Goal: Communication & Community: Answer question/provide support

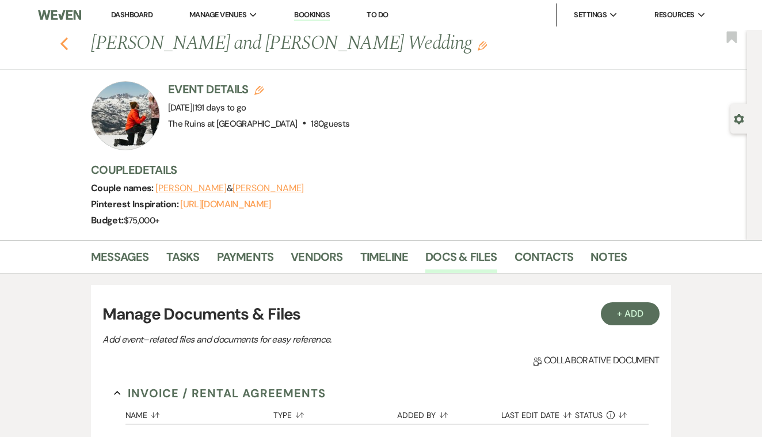
click at [65, 41] on use "button" at bounding box center [63, 43] width 7 height 13
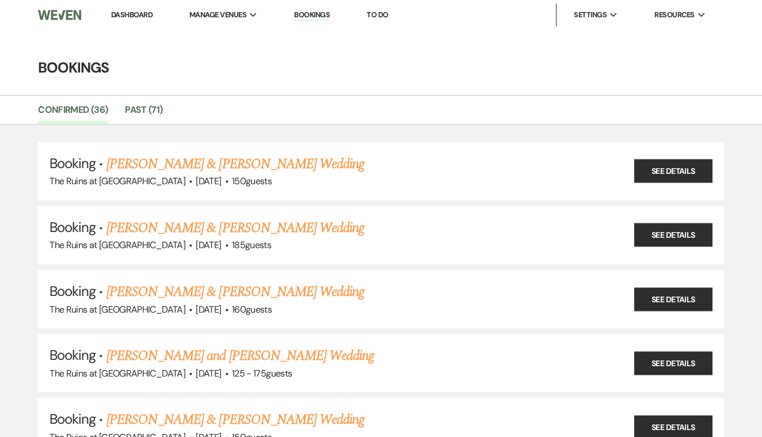
scroll to position [441, 0]
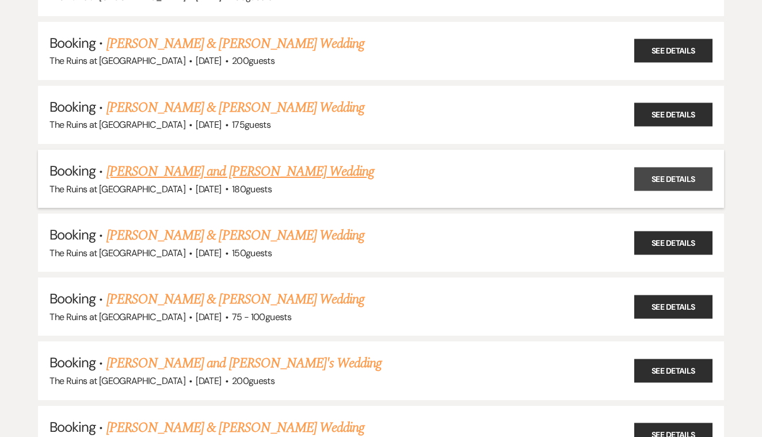
click at [658, 174] on link "See Details" at bounding box center [674, 179] width 78 height 24
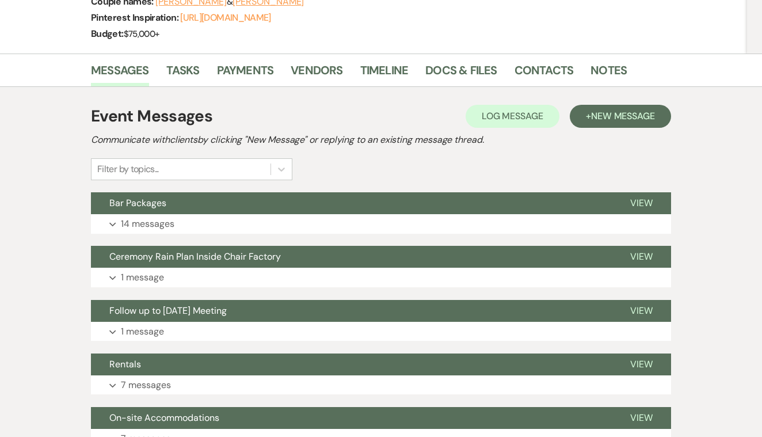
scroll to position [223, 0]
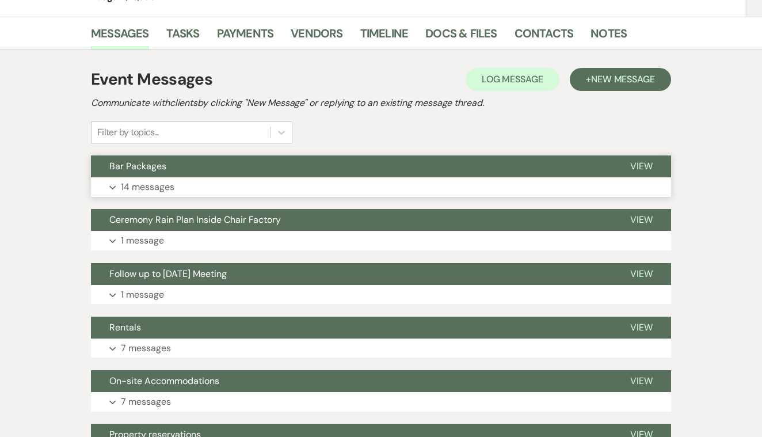
click at [643, 165] on span "View" at bounding box center [642, 166] width 22 height 12
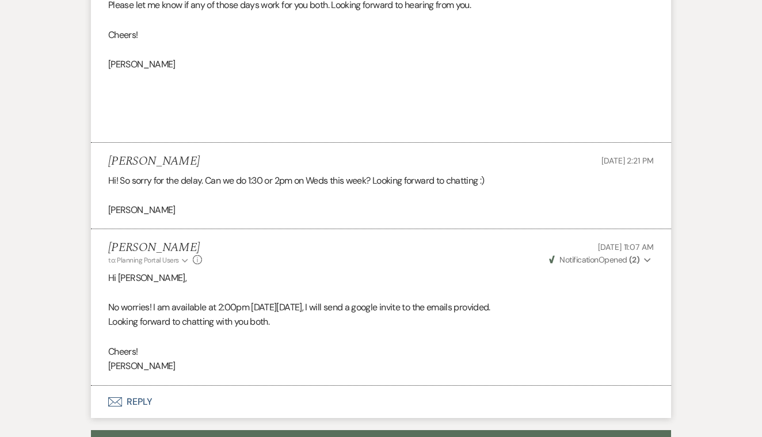
scroll to position [2439, 0]
click at [136, 385] on button "Envelope Reply" at bounding box center [381, 401] width 580 height 32
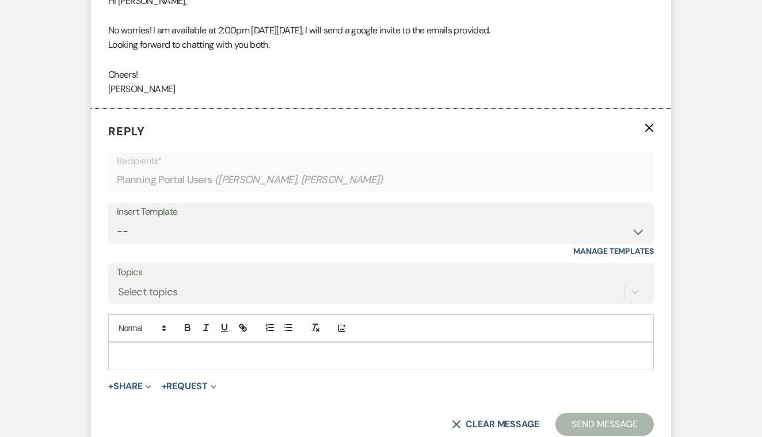
click at [145, 350] on p at bounding box center [381, 356] width 528 height 13
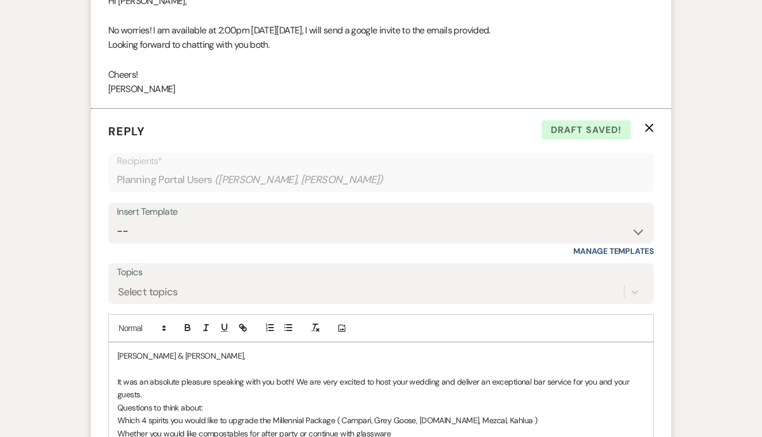
click at [117, 358] on div "[PERSON_NAME] & [PERSON_NAME], It was an absolute pleasure speaking with you bo…" at bounding box center [381, 414] width 545 height 143
click at [116, 371] on div "[PERSON_NAME] & [PERSON_NAME], It was an absolute pleasure speaking with you bo…" at bounding box center [381, 414] width 545 height 143
click at [116, 382] on div "[PERSON_NAME] & [PERSON_NAME], It was an absolute pleasure speaking with you bo…" at bounding box center [381, 414] width 545 height 143
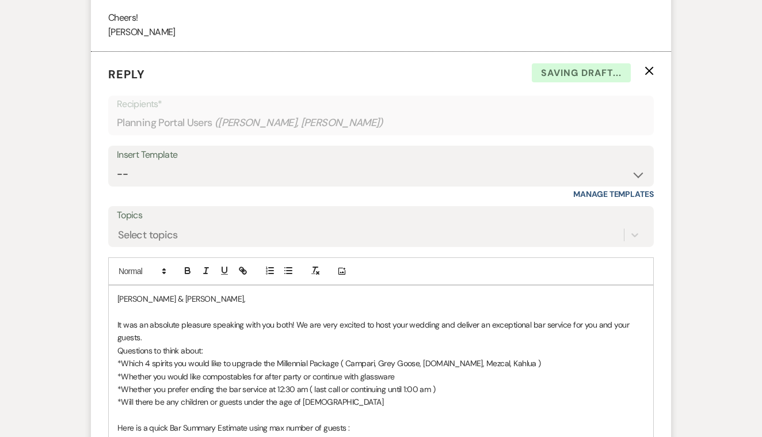
scroll to position [2777, 0]
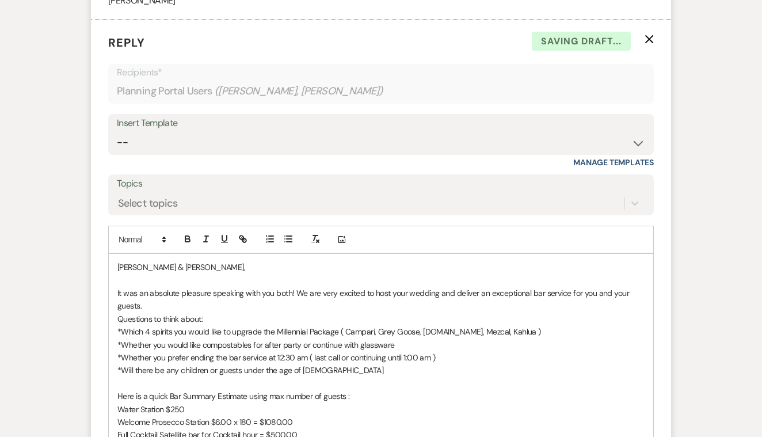
scroll to position [2805, 0]
click at [358, 390] on p "Here is a quick Bar Summary Estimate using max number of guests :" at bounding box center [381, 396] width 528 height 13
click at [288, 403] on p "Millennial plus package $45.00 x 180 =$8100.00" at bounding box center [381, 409] width 528 height 13
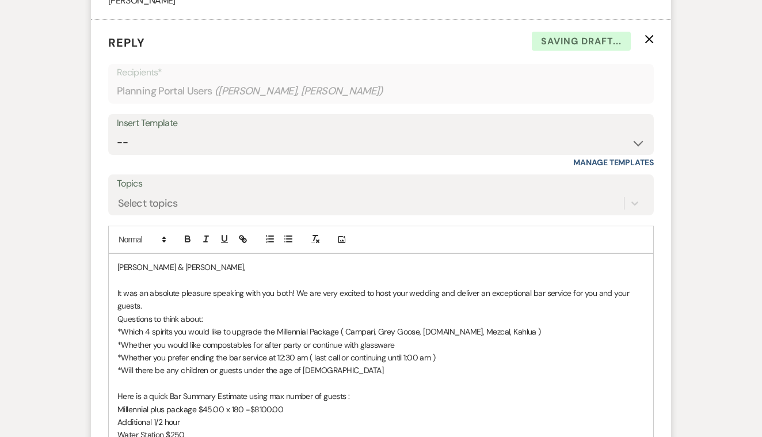
click at [198, 403] on p "Millennial plus package $45.00 x 180 =$8100.00" at bounding box center [381, 409] width 528 height 13
click at [189, 416] on p "Additional 1/2 hour" at bounding box center [381, 422] width 528 height 13
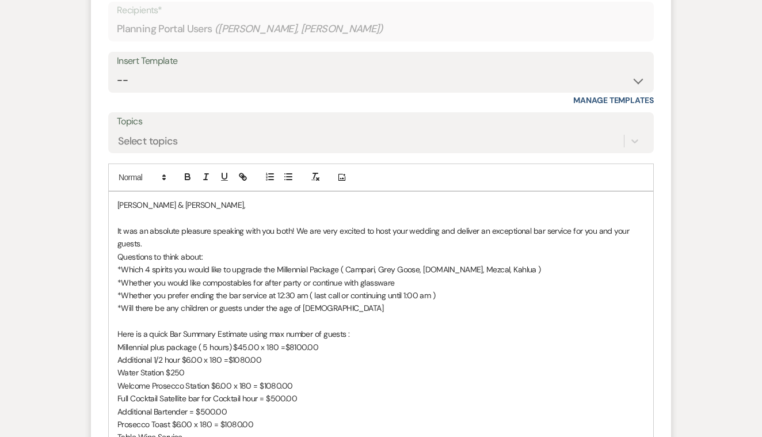
scroll to position [2872, 0]
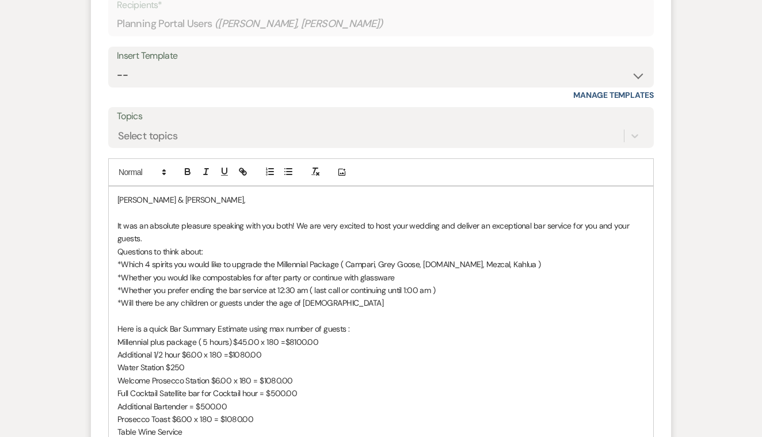
click at [198, 426] on p "Table Wine Service" at bounding box center [381, 432] width 528 height 13
click at [183, 426] on p "Table Wine Service $8.00" at bounding box center [381, 432] width 528 height 13
click at [213, 426] on p "Table Wine Service $8.00" at bounding box center [381, 432] width 528 height 13
click at [322, 297] on p "*Will there be any children or guests under the age of [DEMOGRAPHIC_DATA]" at bounding box center [381, 303] width 528 height 13
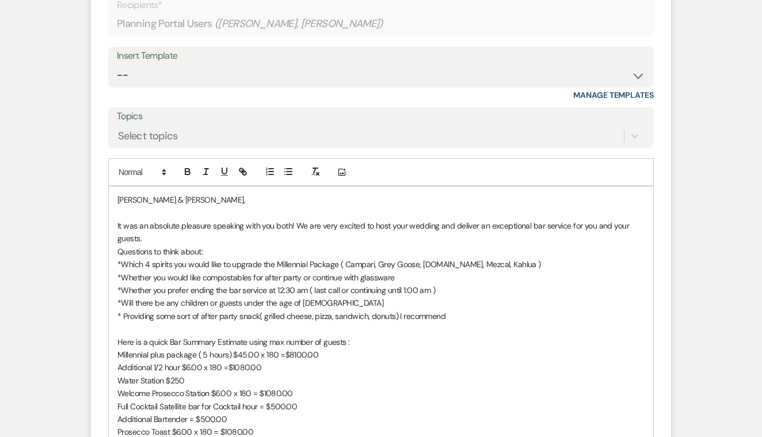
click at [396, 310] on p "* Providing some sort of after party snack( grilled cheese, pizza, sandwich, do…" at bounding box center [381, 316] width 528 height 13
click at [509, 310] on p "* Providing some sort of after party snack( grilled cheese, pizza, sandwich, do…" at bounding box center [381, 316] width 528 height 13
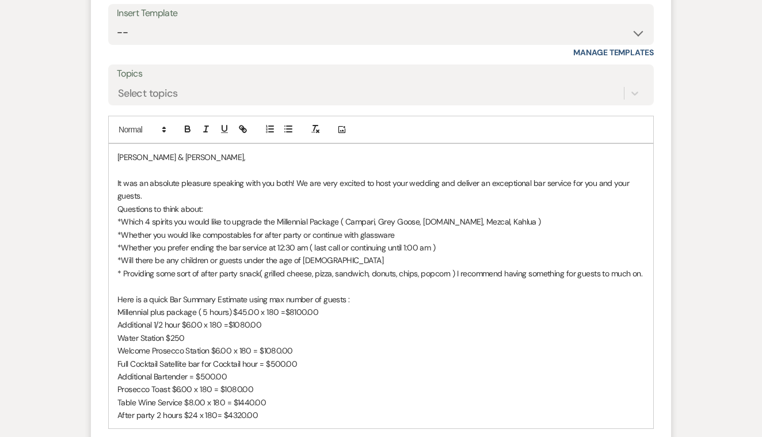
scroll to position [2915, 0]
click at [268, 409] on p "After party 2 hours $24 x 180= $4320.00" at bounding box center [381, 415] width 528 height 13
click at [354, 293] on p "Here is a quick Bar Summary Estimate using max number of guests :" at bounding box center [381, 299] width 528 height 13
click at [281, 409] on p "After party 2 hours $24 x 180= $4320.00" at bounding box center [381, 415] width 528 height 13
click at [160, 358] on p "Full Cocktail Satellite bar for Cocktail hour = $500.00" at bounding box center [381, 364] width 528 height 13
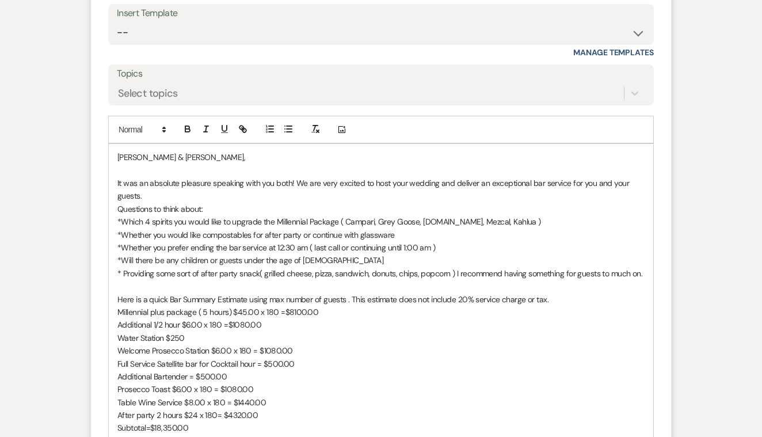
click at [318, 254] on p "*Will there be any children or guests under the age of [DEMOGRAPHIC_DATA]" at bounding box center [381, 260] width 528 height 13
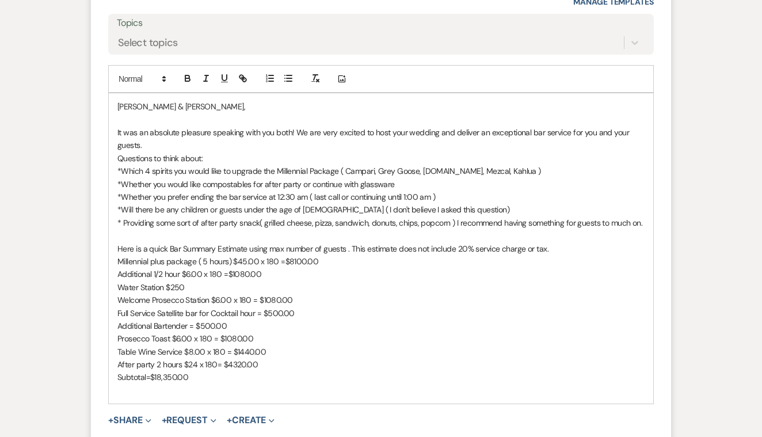
scroll to position [2965, 0]
click at [155, 255] on p "Millennial plus package ( 5 hours) $45.00 x 180 =$8100.00" at bounding box center [381, 261] width 528 height 13
click at [165, 281] on p "Water Station $250" at bounding box center [381, 287] width 528 height 13
click at [120, 229] on p at bounding box center [381, 235] width 528 height 13
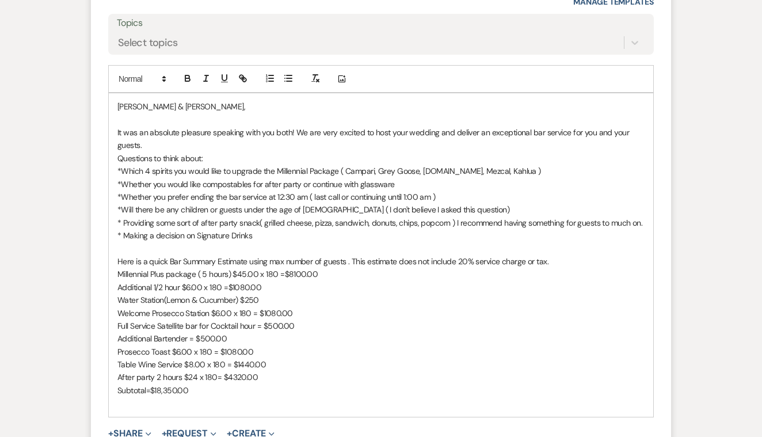
click at [162, 126] on p "It was an absolute pleasure speaking with you both! We are very excited to host…" at bounding box center [381, 139] width 528 height 26
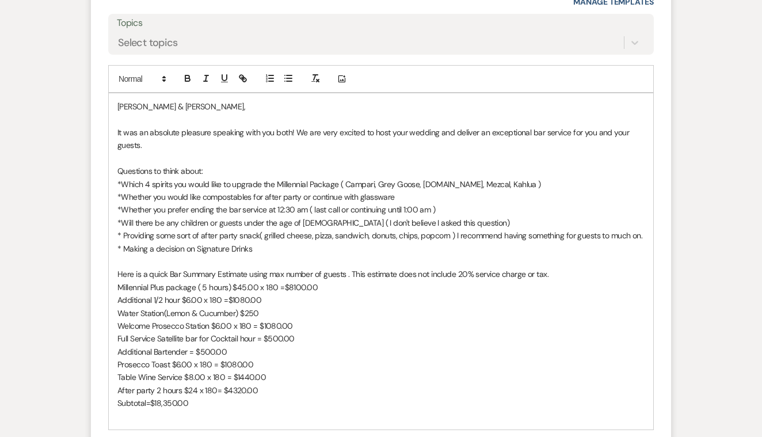
click at [259, 410] on p at bounding box center [381, 416] width 528 height 13
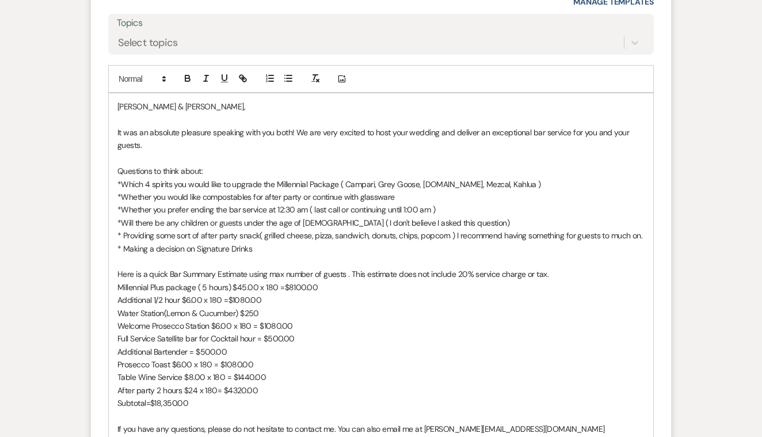
click at [237, 307] on p "Water Station(Lemon & Cucumber) $250" at bounding box center [381, 313] width 528 height 13
click at [212, 320] on p "Welcome Prosecco Station $6.00 x 180 = $1080.00" at bounding box center [381, 326] width 528 height 13
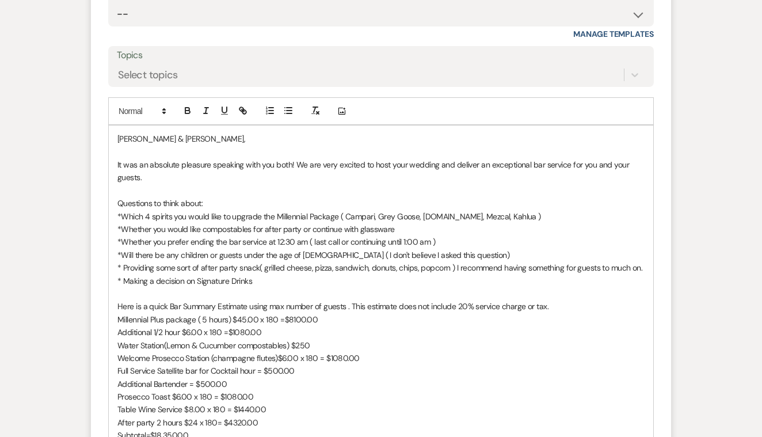
scroll to position [2937, 0]
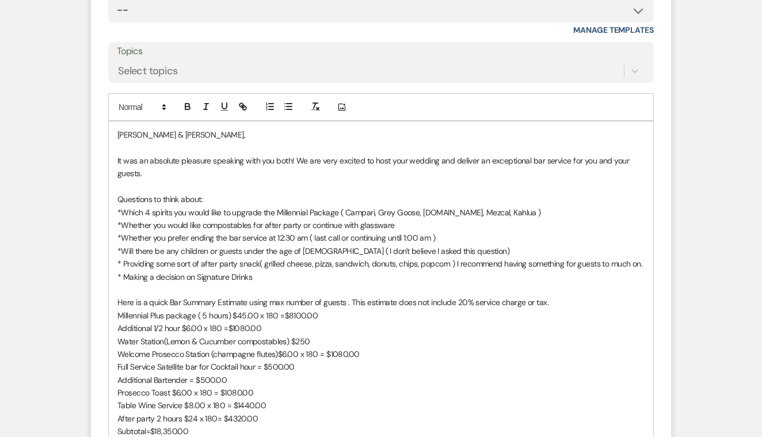
click at [501, 206] on p "*Which 4 spirits you would like to upgrade the Millennial Package ( Campari, Gr…" at bounding box center [381, 212] width 528 height 13
click at [183, 412] on p "After party 2 hours $24 x 180= $4320.00" at bounding box center [381, 418] width 528 height 13
click at [350, 412] on p "After party 2 hours full bar Millennial Plus $24 x 180= $4320.00" at bounding box center [381, 418] width 528 height 13
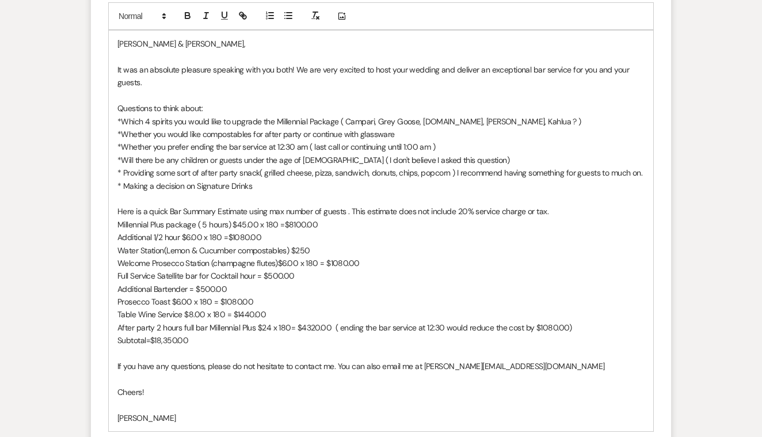
scroll to position [3031, 0]
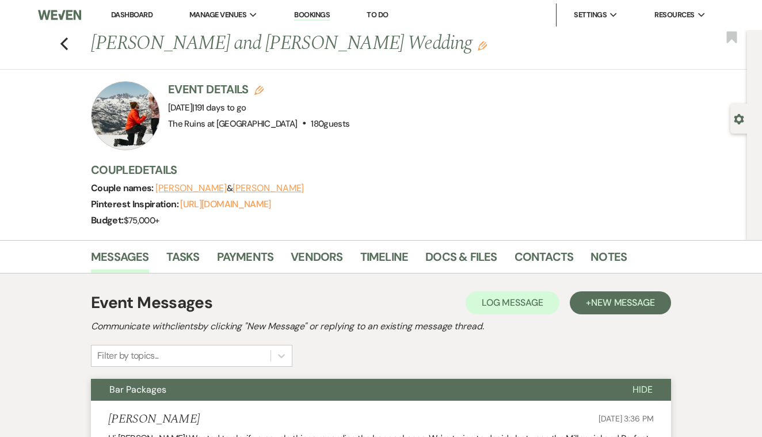
scroll to position [0, 0]
click at [62, 44] on use "button" at bounding box center [63, 43] width 7 height 13
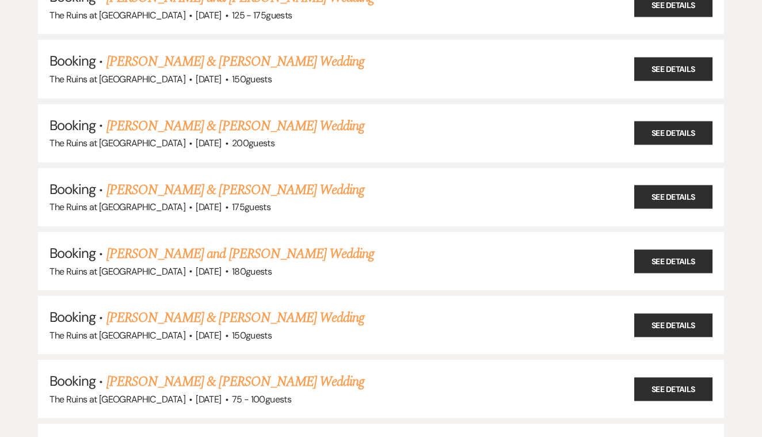
scroll to position [342, 0]
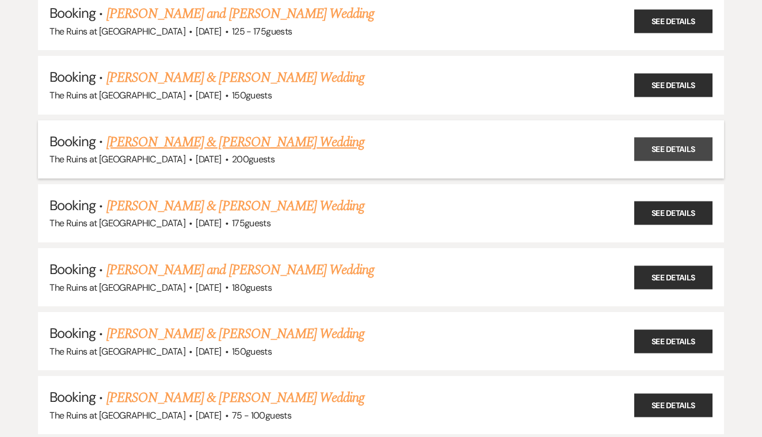
click at [645, 142] on link "See Details" at bounding box center [674, 150] width 78 height 24
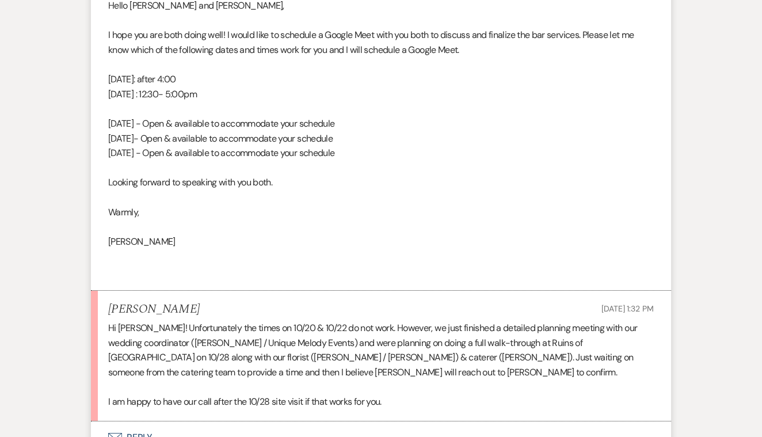
scroll to position [3653, 0]
click at [133, 421] on button "Envelope Reply" at bounding box center [381, 437] width 580 height 32
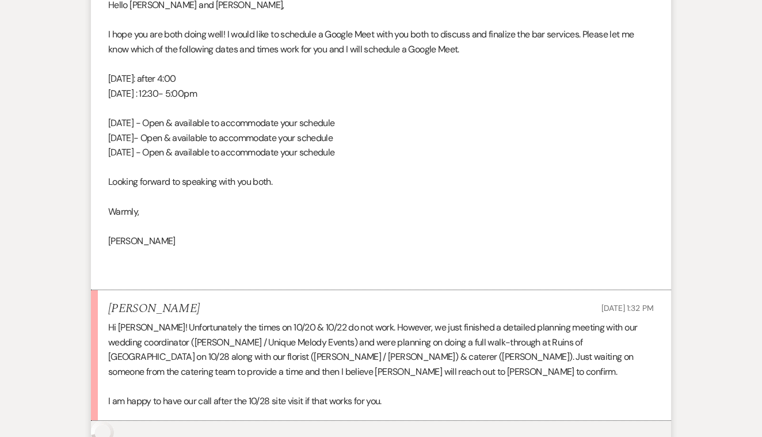
scroll to position [3929, 0]
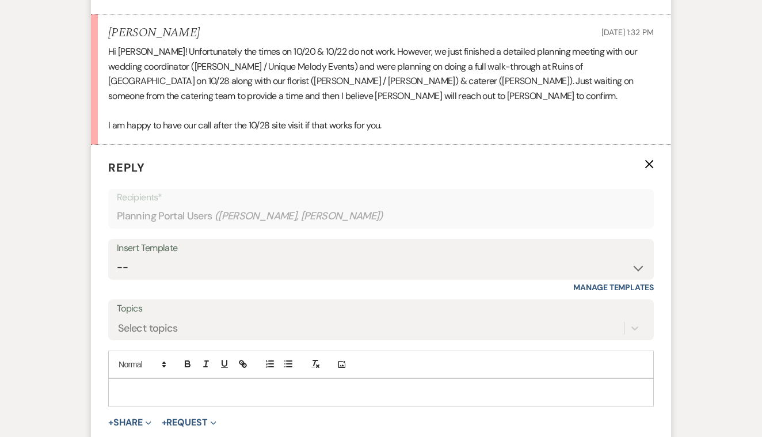
click at [159, 379] on div at bounding box center [381, 392] width 545 height 26
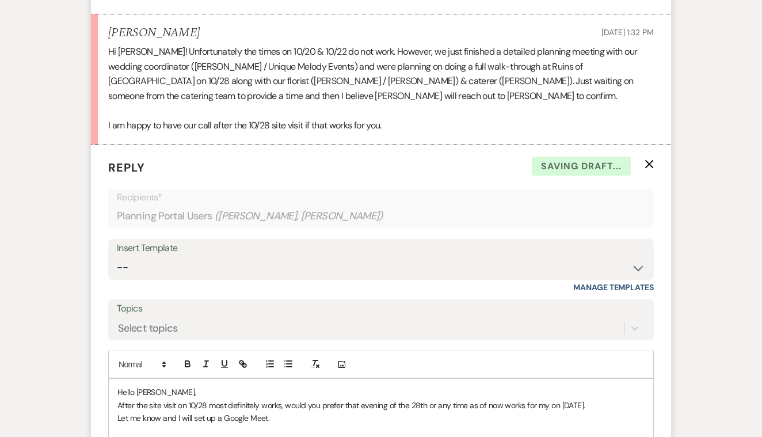
click at [161, 386] on p "Hello [PERSON_NAME]," at bounding box center [381, 392] width 528 height 13
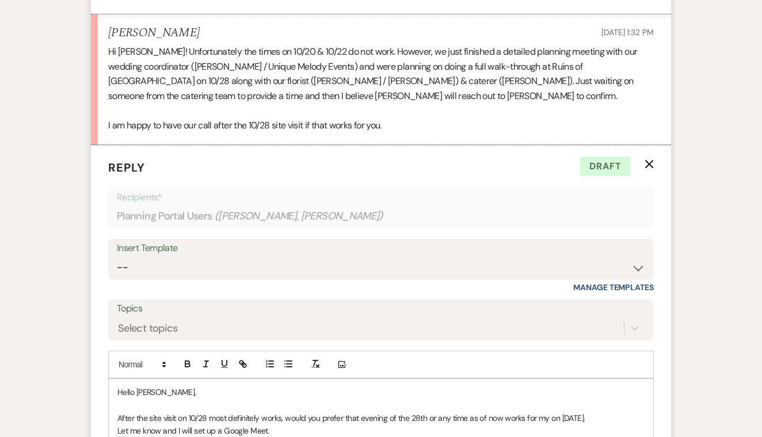
click at [548, 412] on p "After the site visit on 10/28 most definitely works, would you prefer that even…" at bounding box center [381, 418] width 528 height 13
click at [276, 424] on p "Let me know and I will set up a Google Meet." at bounding box center [381, 430] width 528 height 13
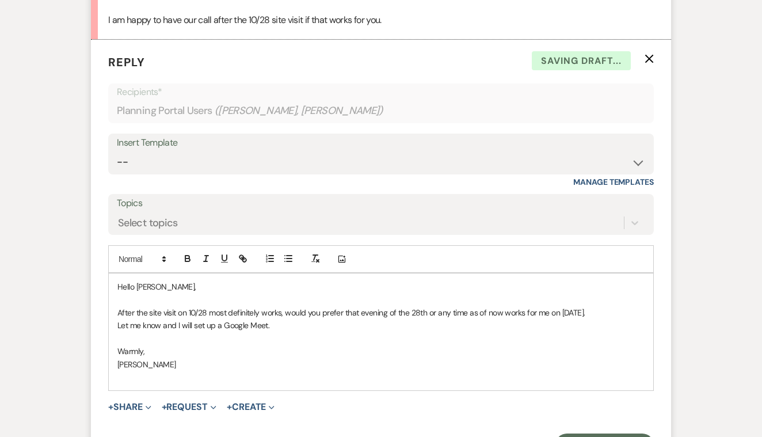
scroll to position [4040, 0]
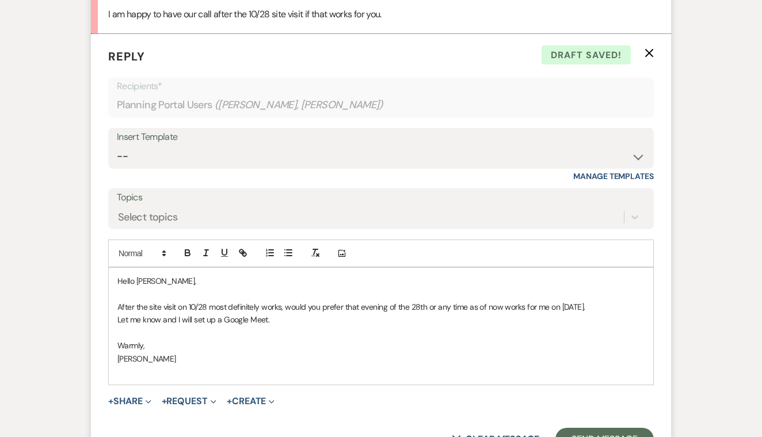
click at [160, 275] on p "Hello [PERSON_NAME]," at bounding box center [381, 281] width 528 height 13
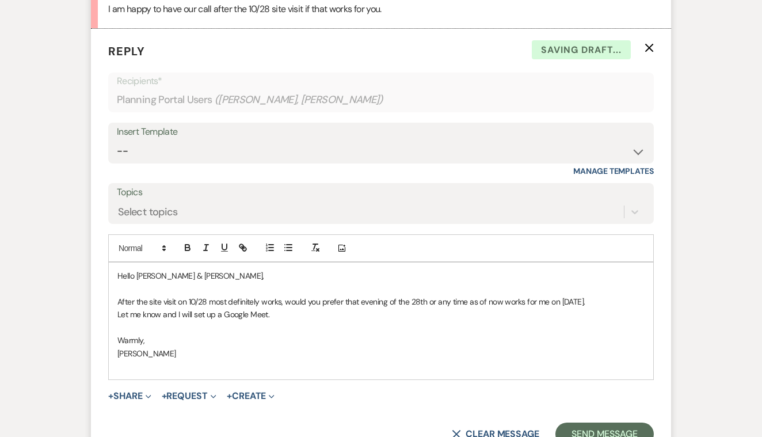
scroll to position [4061, 0]
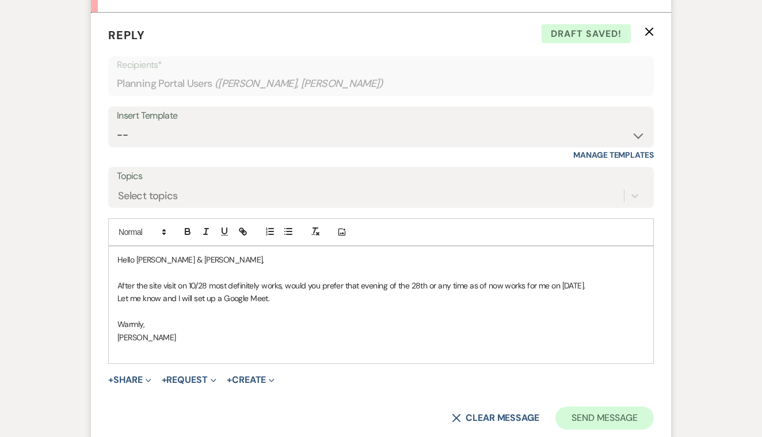
click at [582, 407] on button "Send Message" at bounding box center [605, 418] width 98 height 23
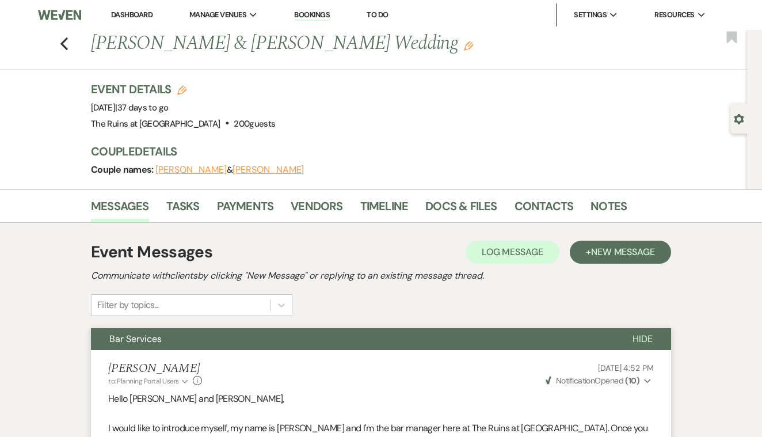
scroll to position [0, 0]
click at [64, 43] on icon "Previous" at bounding box center [64, 44] width 9 height 14
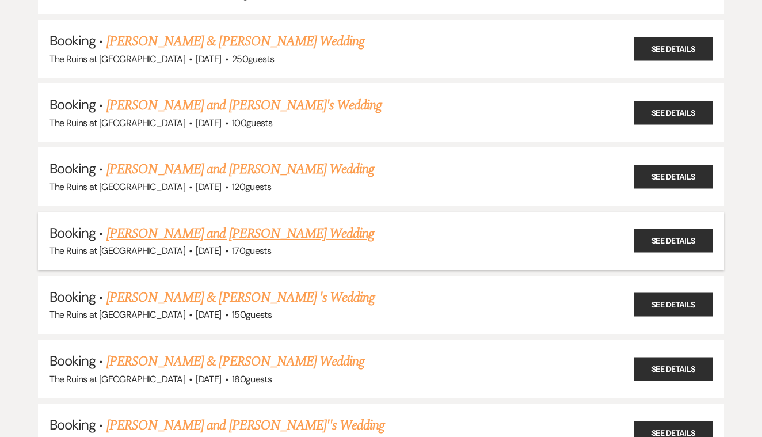
scroll to position [1672, 0]
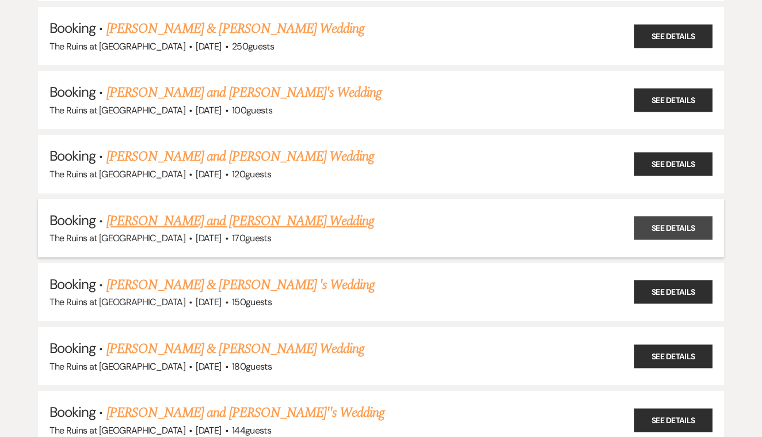
click at [657, 217] on link "See Details" at bounding box center [674, 229] width 78 height 24
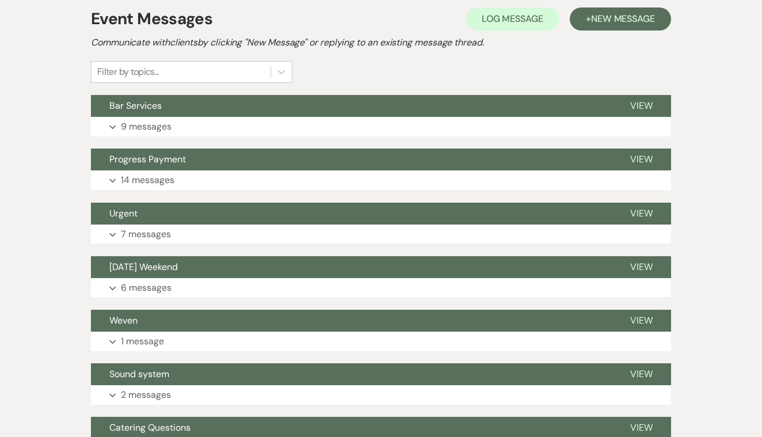
scroll to position [230, 0]
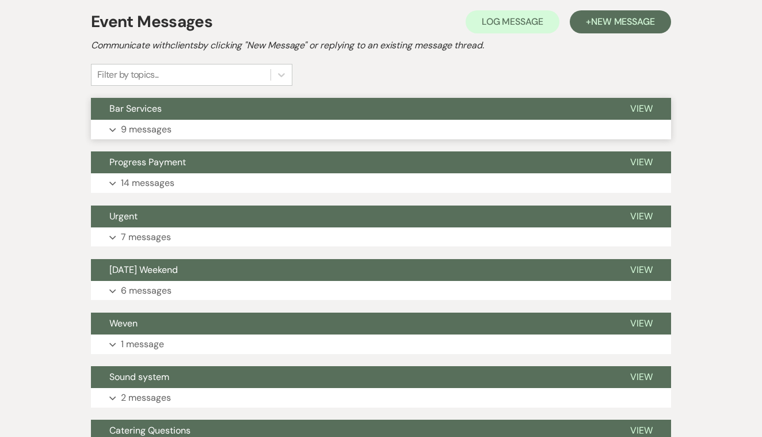
click at [647, 105] on span "View" at bounding box center [642, 109] width 22 height 12
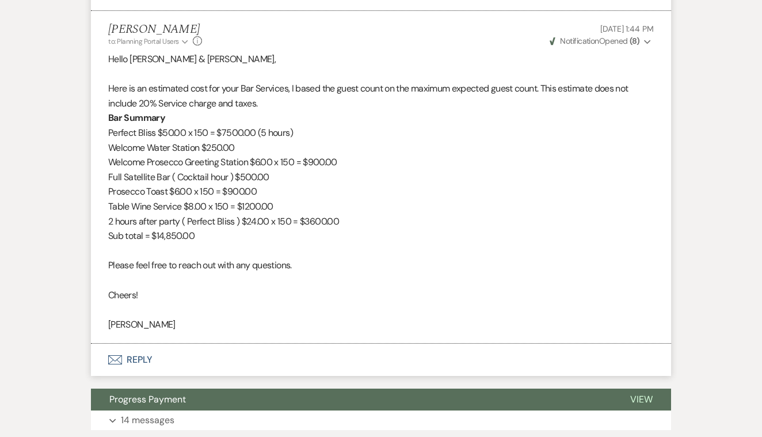
scroll to position [2374, 0]
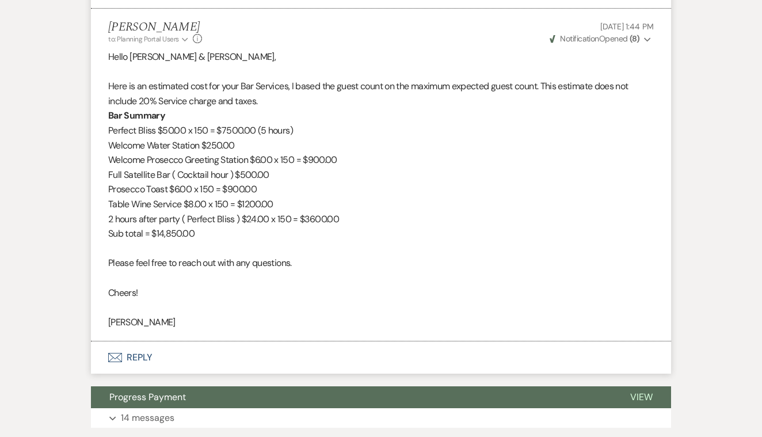
click at [142, 342] on button "Envelope Reply" at bounding box center [381, 358] width 580 height 32
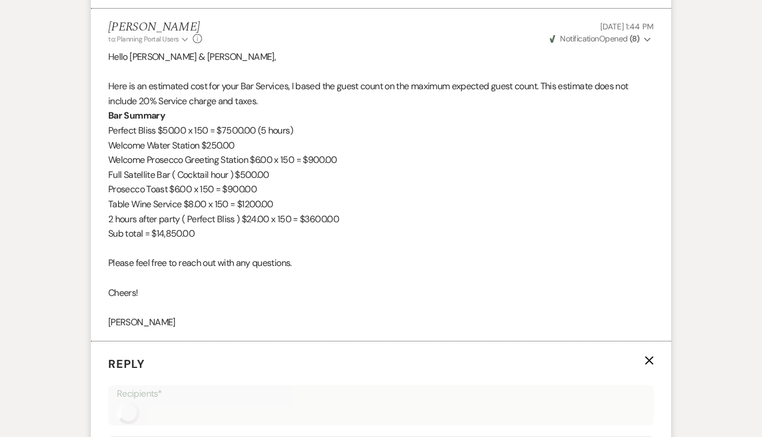
scroll to position [2606, 0]
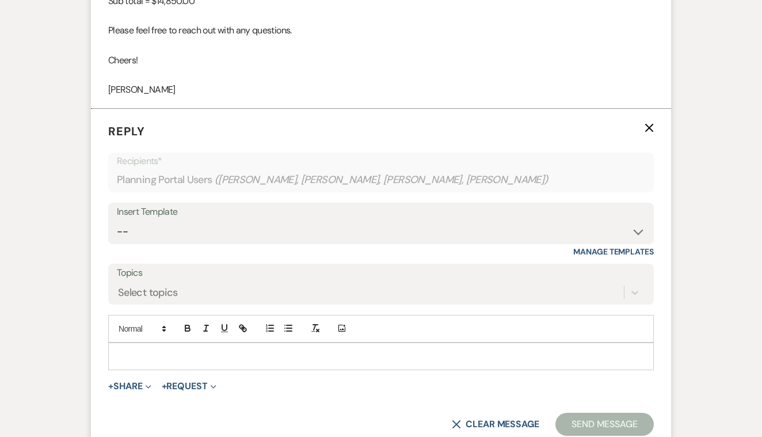
click at [164, 350] on p at bounding box center [381, 356] width 528 height 13
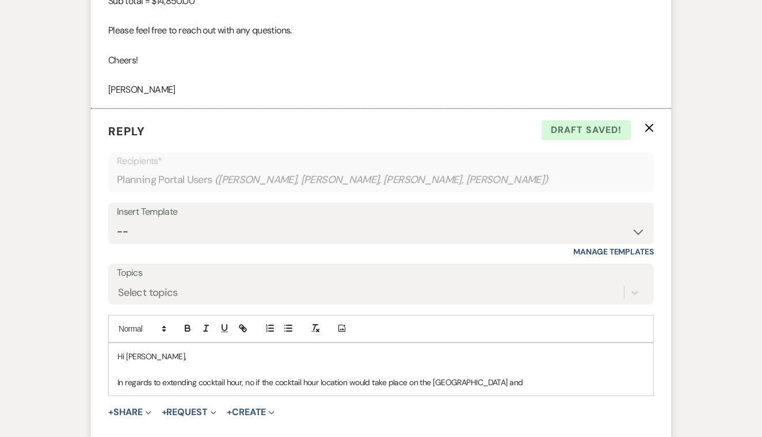
click at [481, 376] on p "In regards to extending cocktail hour, no if the cocktail hour location would t…" at bounding box center [381, 382] width 528 height 13
click at [533, 376] on p "In regards to extending cocktail hour, no if the cocktail hour location would t…" at bounding box center [381, 382] width 528 height 13
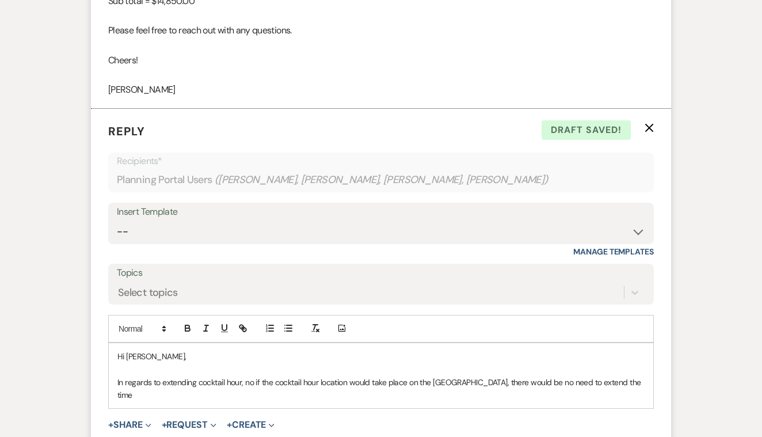
click at [253, 376] on p "In regards to extending cocktail hour, no if the cocktail hour location would t…" at bounding box center [381, 389] width 528 height 26
click at [154, 376] on p "In regards to extending cocktail hour, no, if the cocktail hour location would …" at bounding box center [381, 389] width 528 height 26
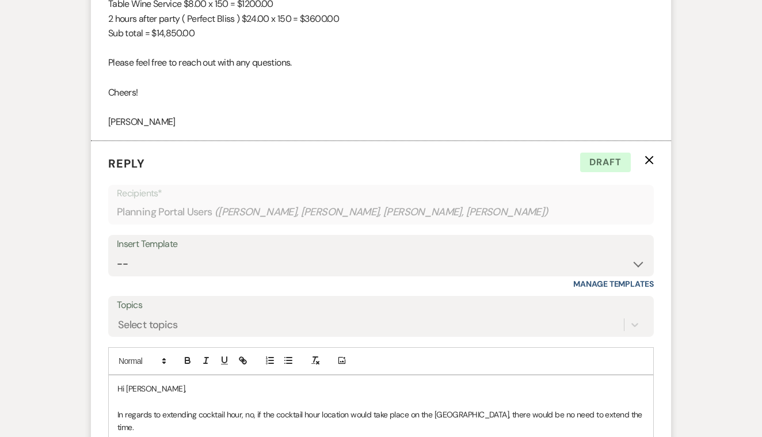
scroll to position [2577, 0]
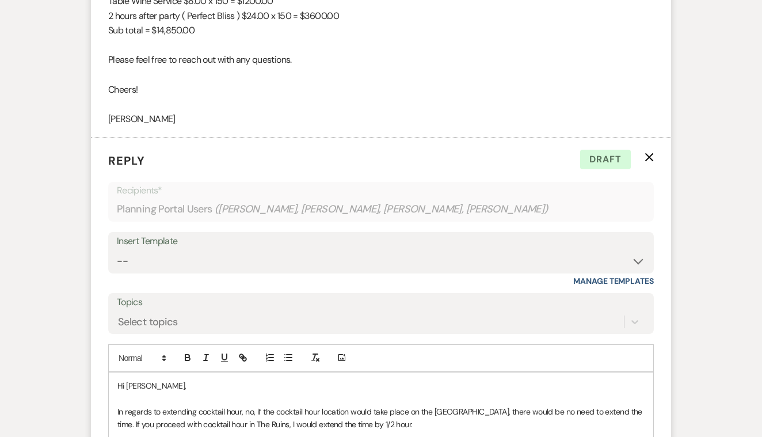
click at [254, 405] on p "In regards to extending cocktail hour, no, if the cocktail hour location would …" at bounding box center [381, 418] width 528 height 26
click at [187, 405] on p "In regards to extending cocktail hour, if the cocktail hour location would take…" at bounding box center [381, 418] width 528 height 26
click at [174, 405] on p "In regards to extending cocktail hour, if the cocktail hour location would take…" at bounding box center [381, 418] width 528 height 26
click at [206, 405] on p "In regards to extending cocktail hour, if the cocktail hour location would take…" at bounding box center [381, 418] width 528 height 26
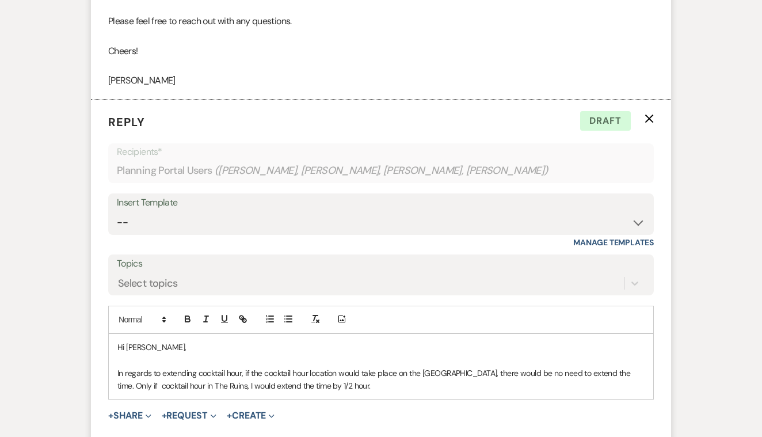
scroll to position [2616, 0]
click at [312, 366] on p "In regards to extending cocktail hour, if the cocktail hour location would take…" at bounding box center [381, 379] width 528 height 26
click at [381, 366] on p "In regards to extending cocktail hour, if the cocktail hour location would take…" at bounding box center [381, 379] width 528 height 26
click at [134, 366] on p "In regards to extending cocktail hour, if the cocktail hour location would take…" at bounding box center [381, 379] width 528 height 26
click at [475, 366] on p "In regards to extending cocktail hour, if the cocktail hour location would take…" at bounding box center [381, 379] width 528 height 26
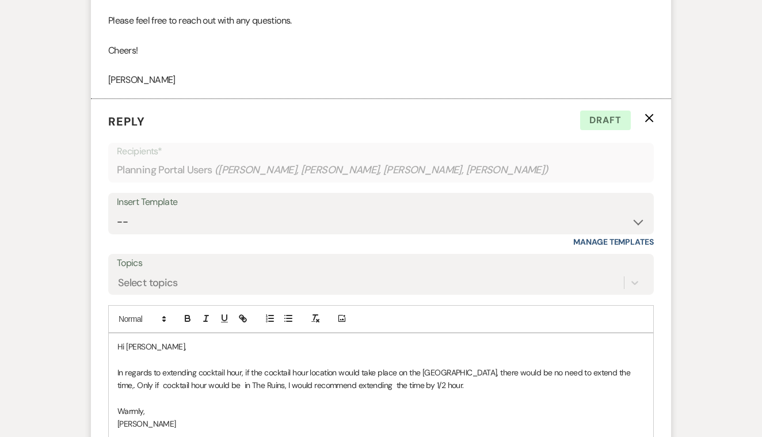
click at [135, 366] on p "In regards to extending cocktail hour, if the cocktail hour location would take…" at bounding box center [381, 379] width 528 height 26
click at [395, 366] on p "In regards to extending cocktail hour, if the cocktail hour location would take…" at bounding box center [381, 379] width 528 height 26
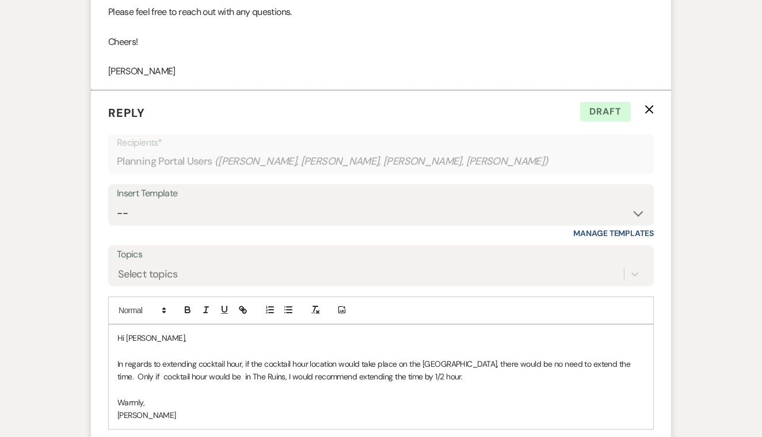
scroll to position [2625, 0]
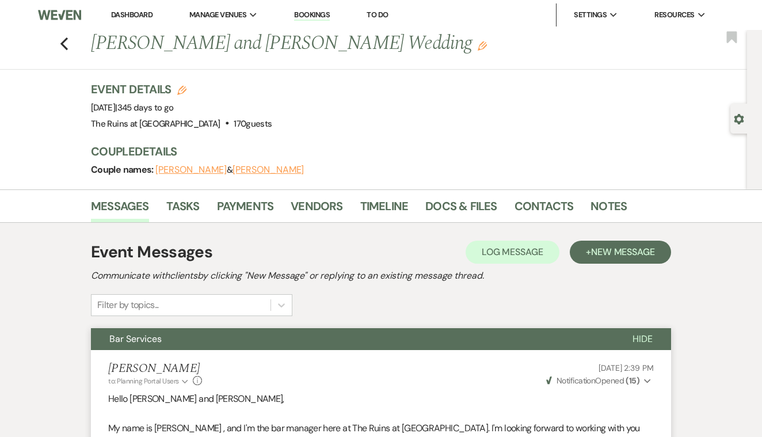
scroll to position [0, 0]
click at [63, 43] on icon "Previous" at bounding box center [64, 44] width 9 height 14
